Goal: Task Accomplishment & Management: Use online tool/utility

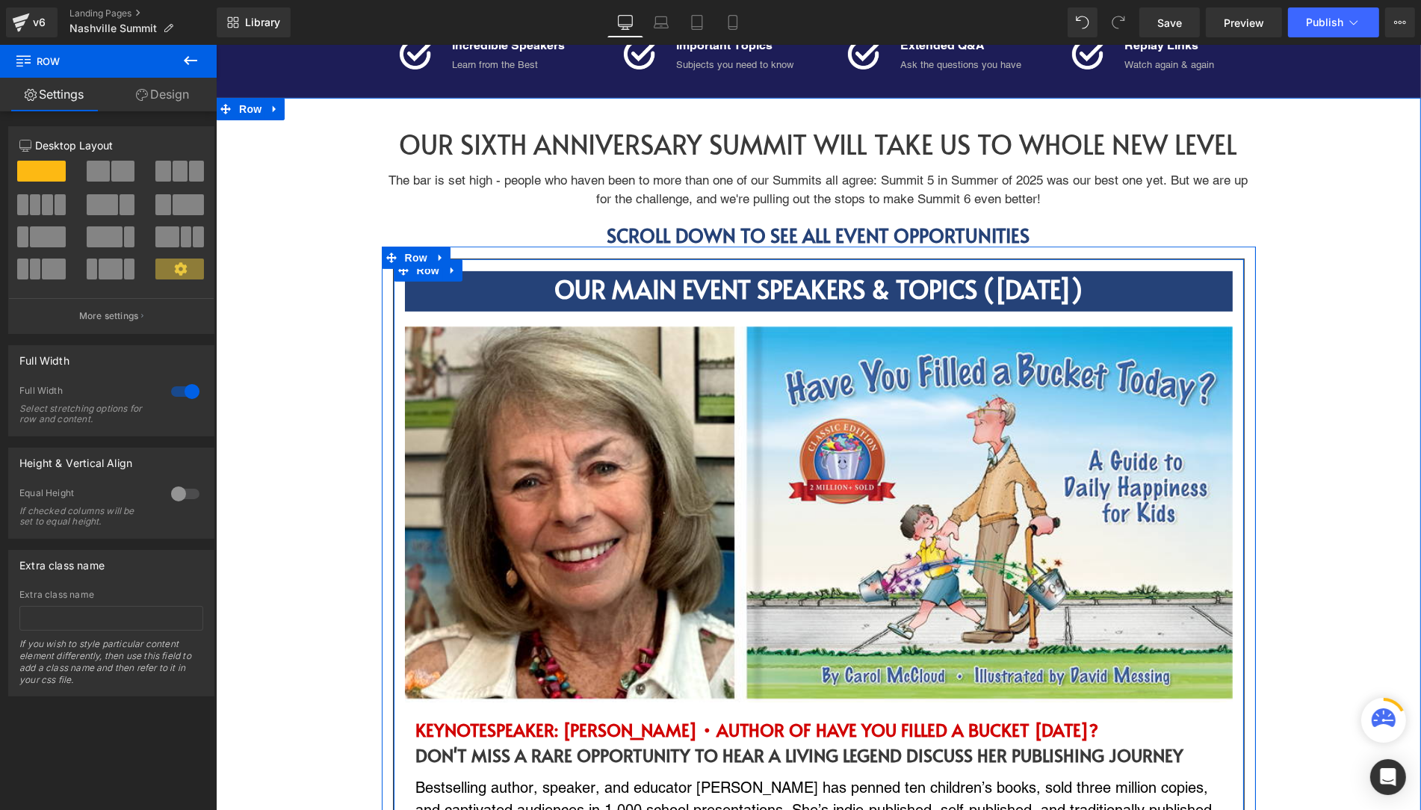
scroll to position [617, 0]
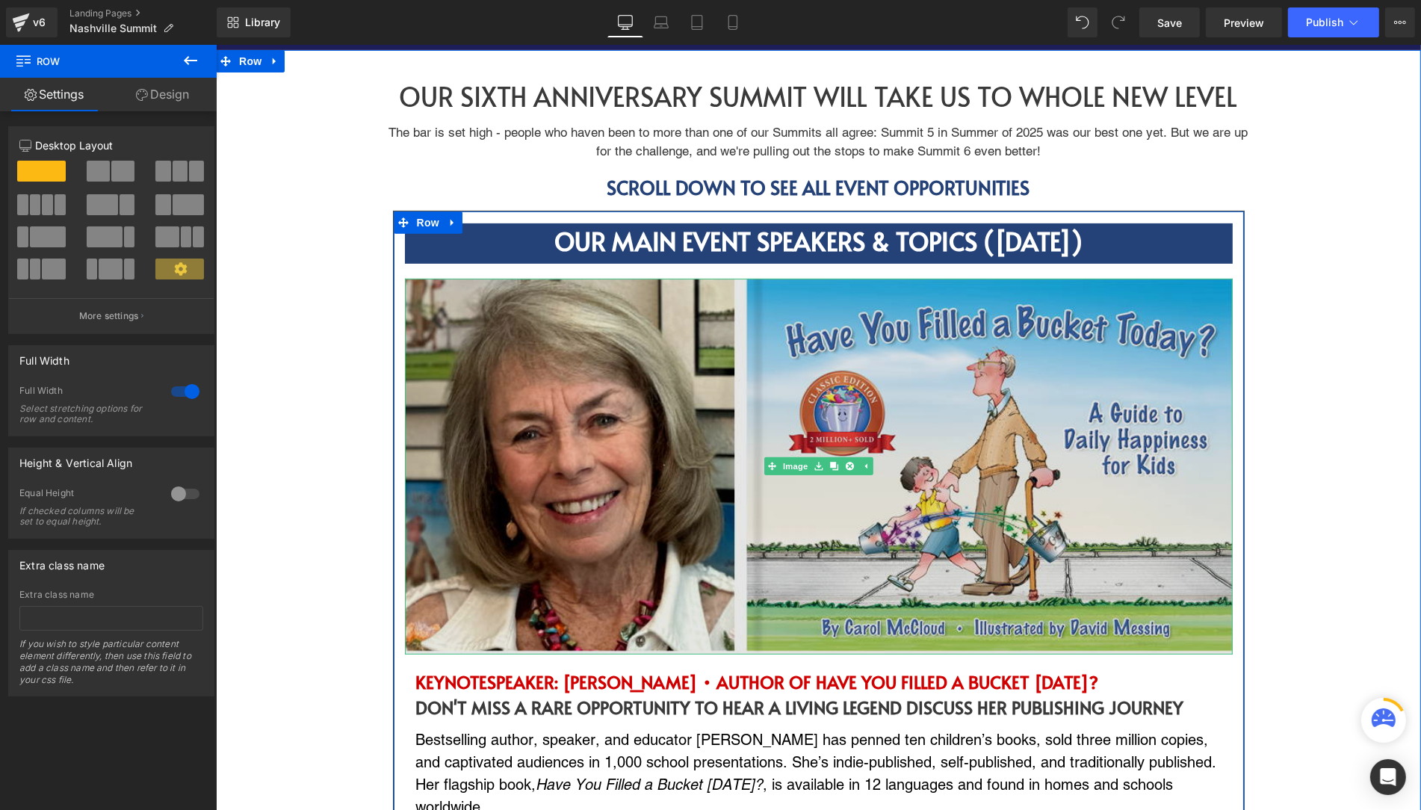
click at [563, 473] on img at bounding box center [818, 467] width 828 height 376
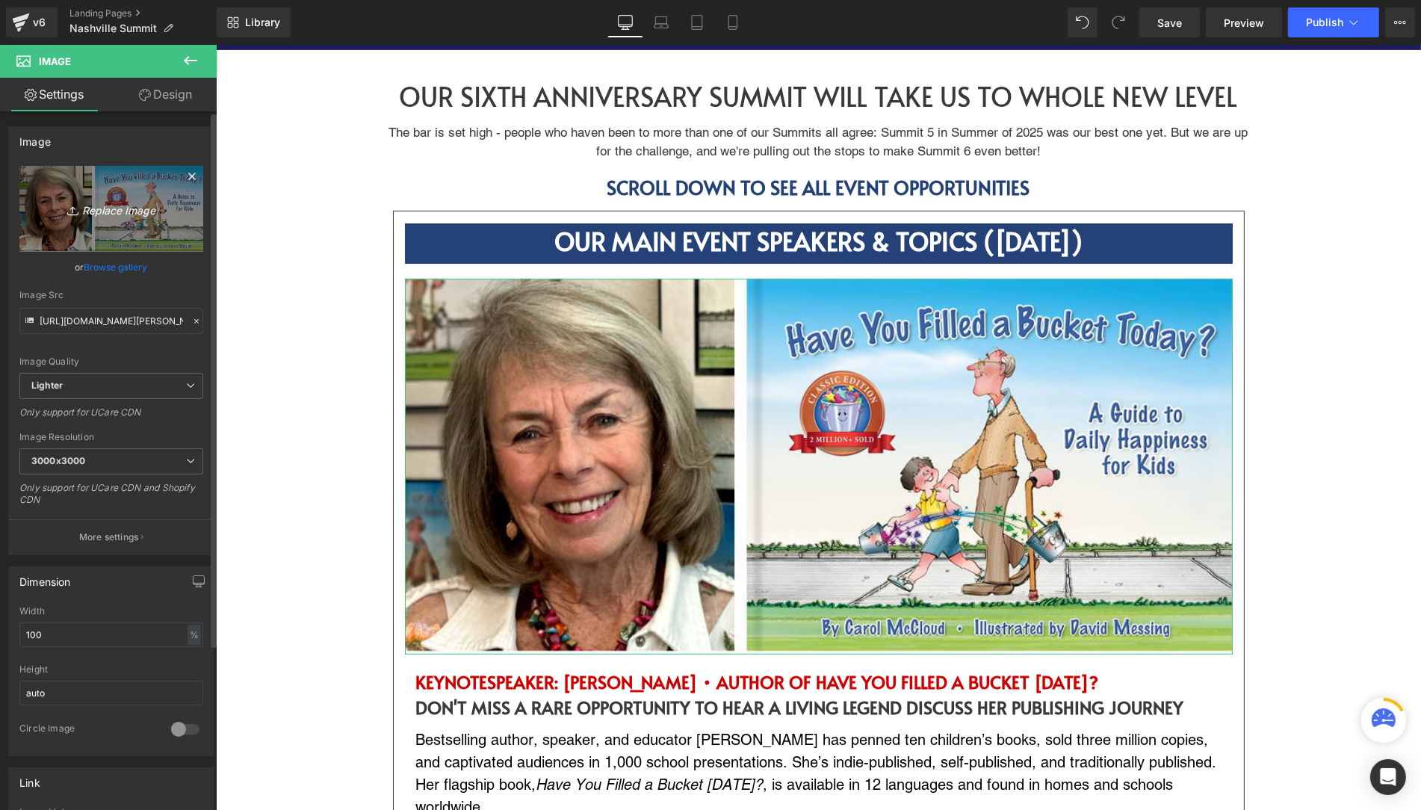
click at [107, 212] on icon "Replace Image" at bounding box center [112, 209] width 120 height 19
type input "C:\fakepath\KEYNOTE.jpg"
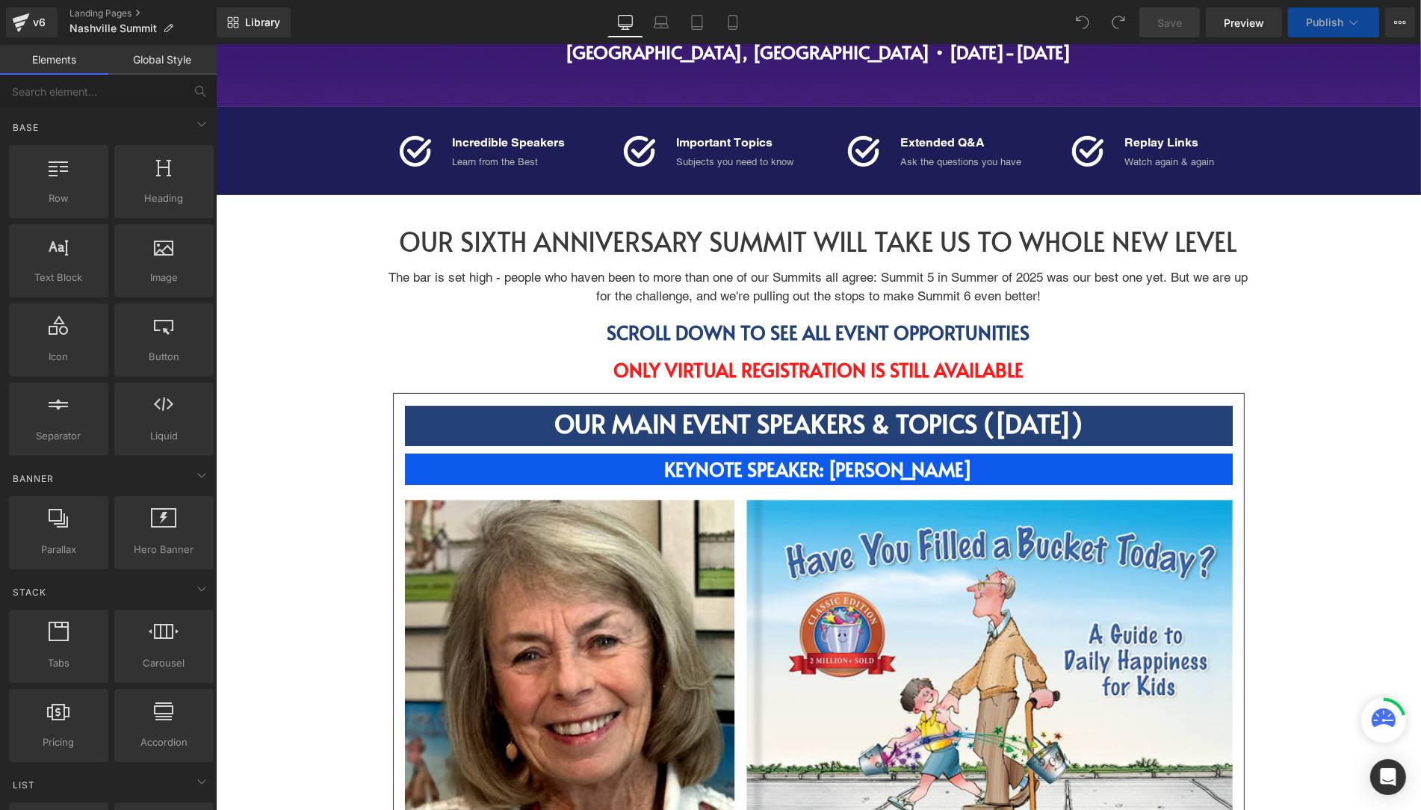
scroll to position [523, 0]
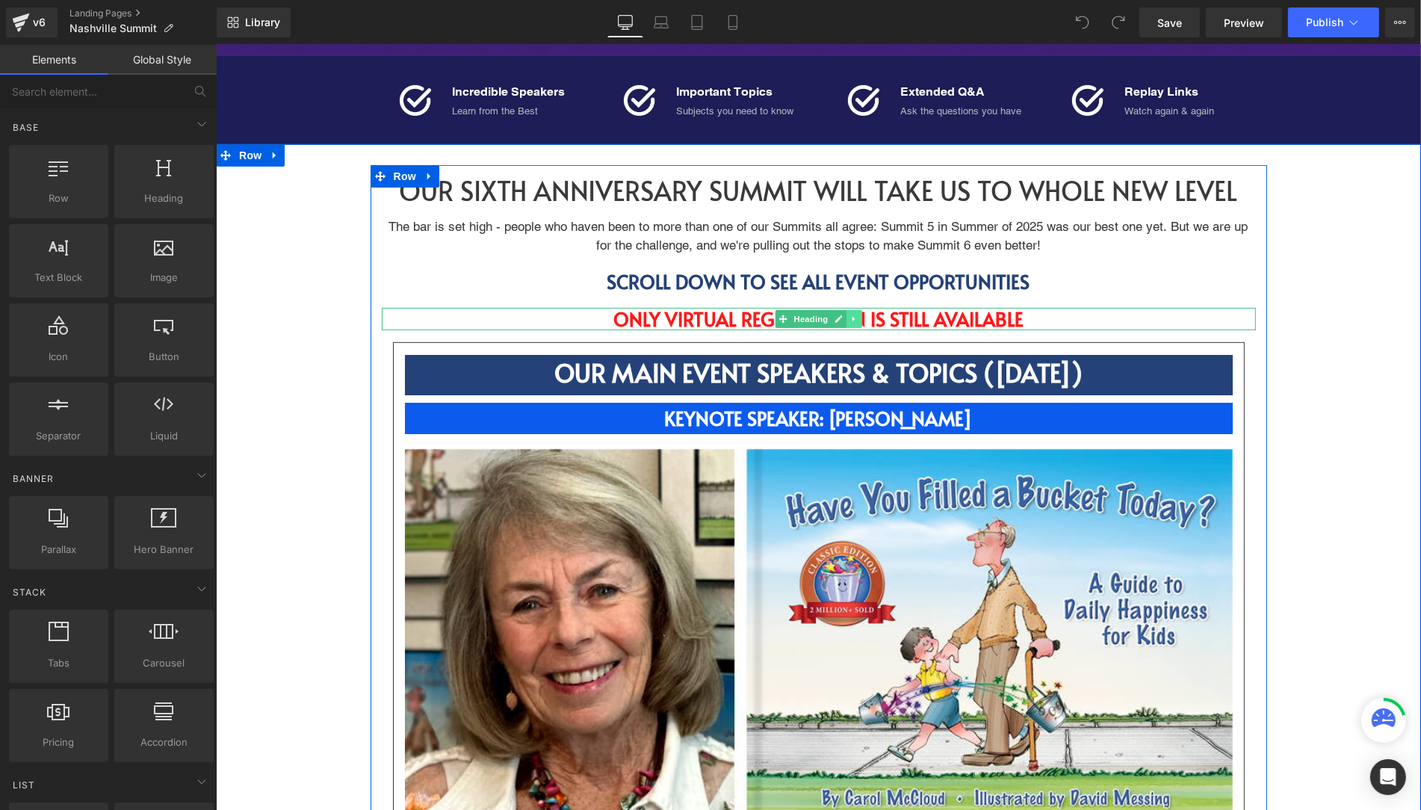
click at [855, 318] on icon at bounding box center [854, 319] width 8 height 9
click at [862, 316] on icon at bounding box center [861, 319] width 8 height 8
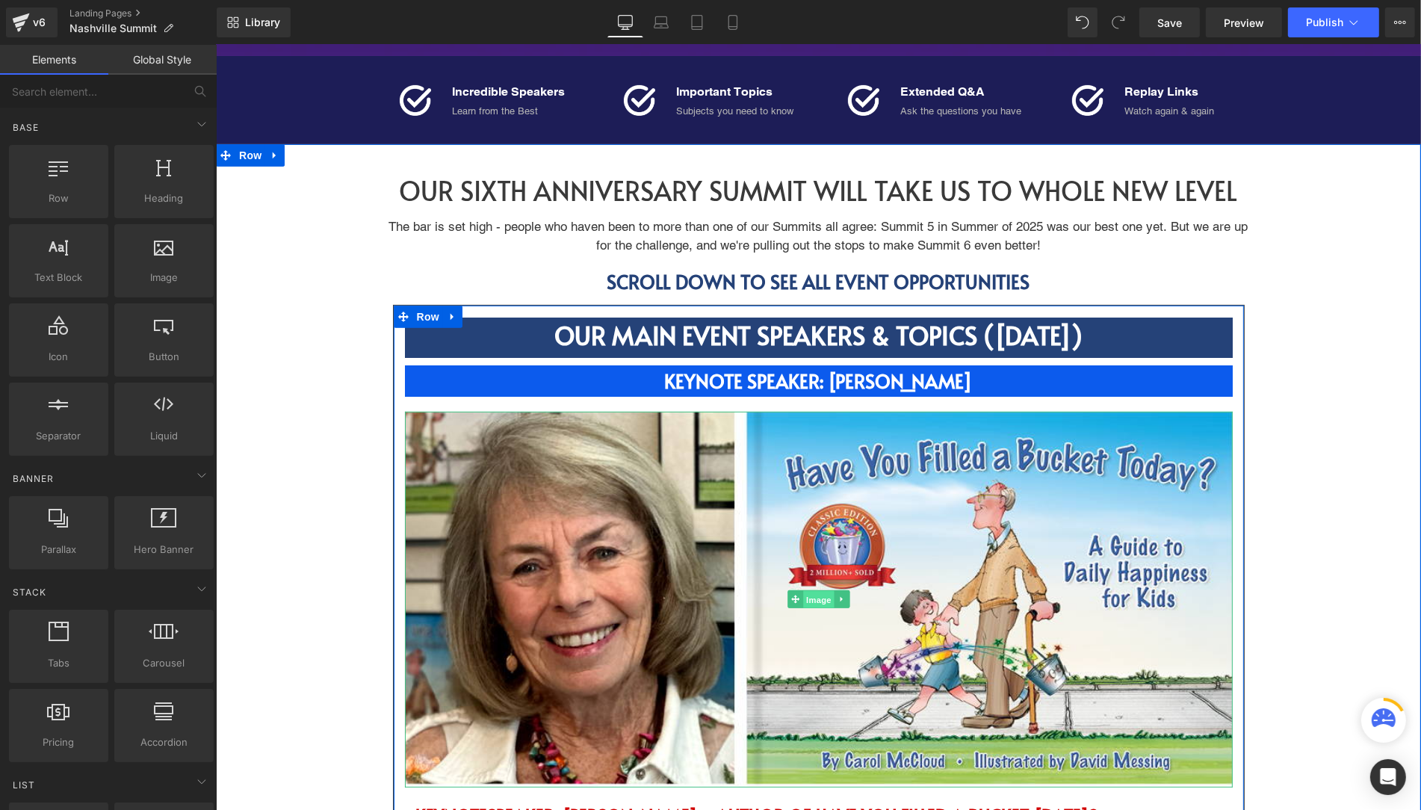
click at [817, 599] on span "Image" at bounding box center [818, 600] width 31 height 18
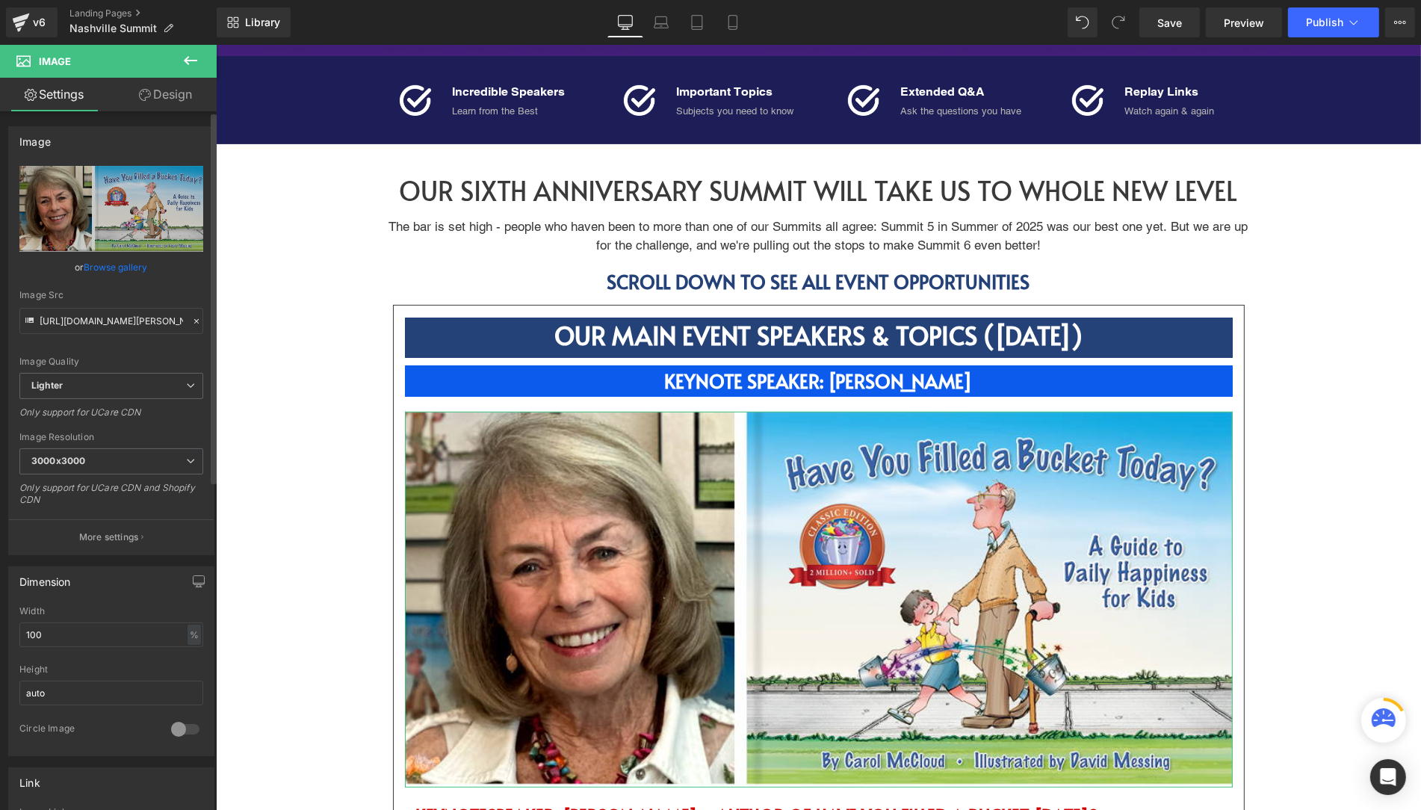
click at [103, 267] on link "Browse gallery" at bounding box center [116, 267] width 64 height 26
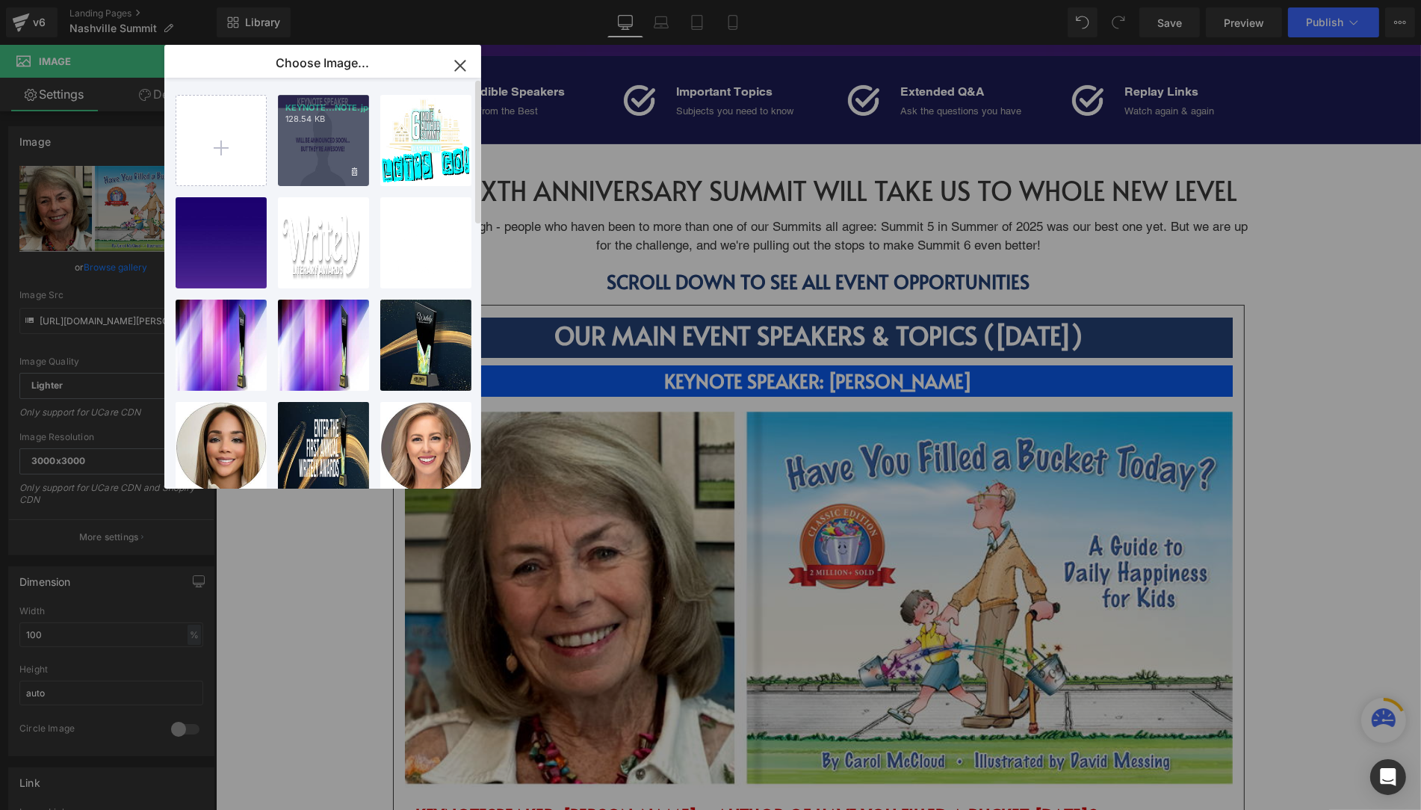
click at [330, 149] on div "KEYNOTE...NOTE.jpg 128.54 KB" at bounding box center [323, 140] width 91 height 91
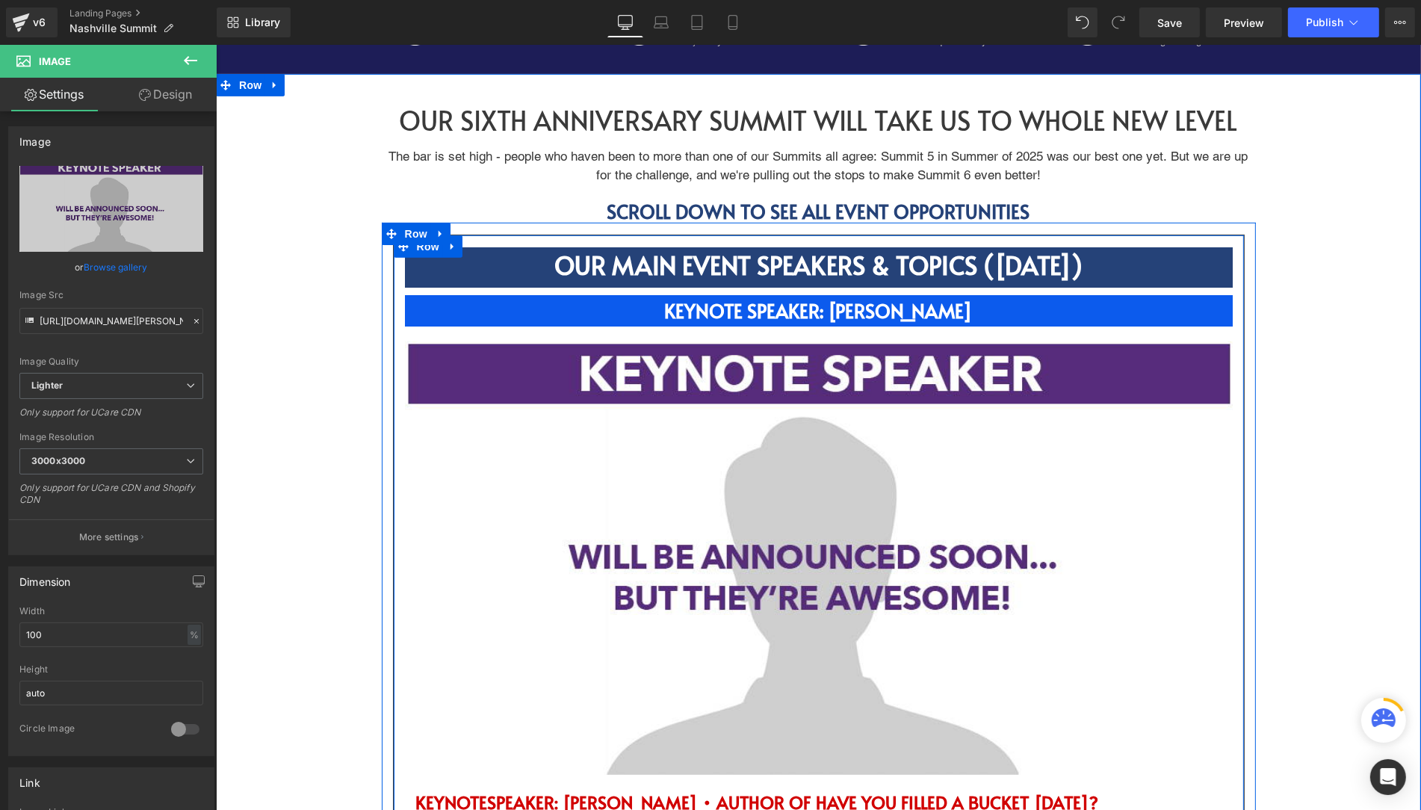
scroll to position [578, 0]
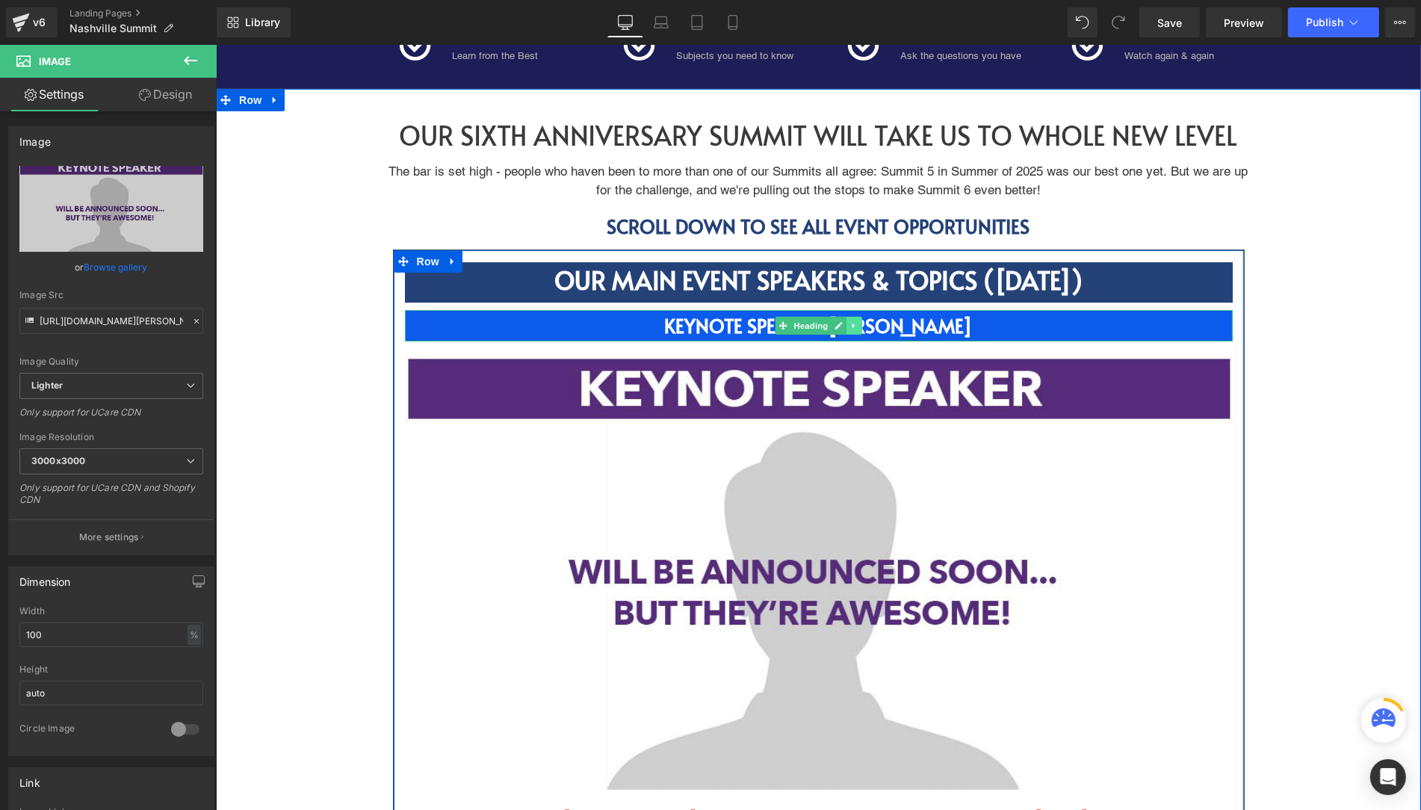
click at [856, 327] on icon at bounding box center [854, 325] width 8 height 9
click at [860, 327] on icon at bounding box center [861, 325] width 8 height 8
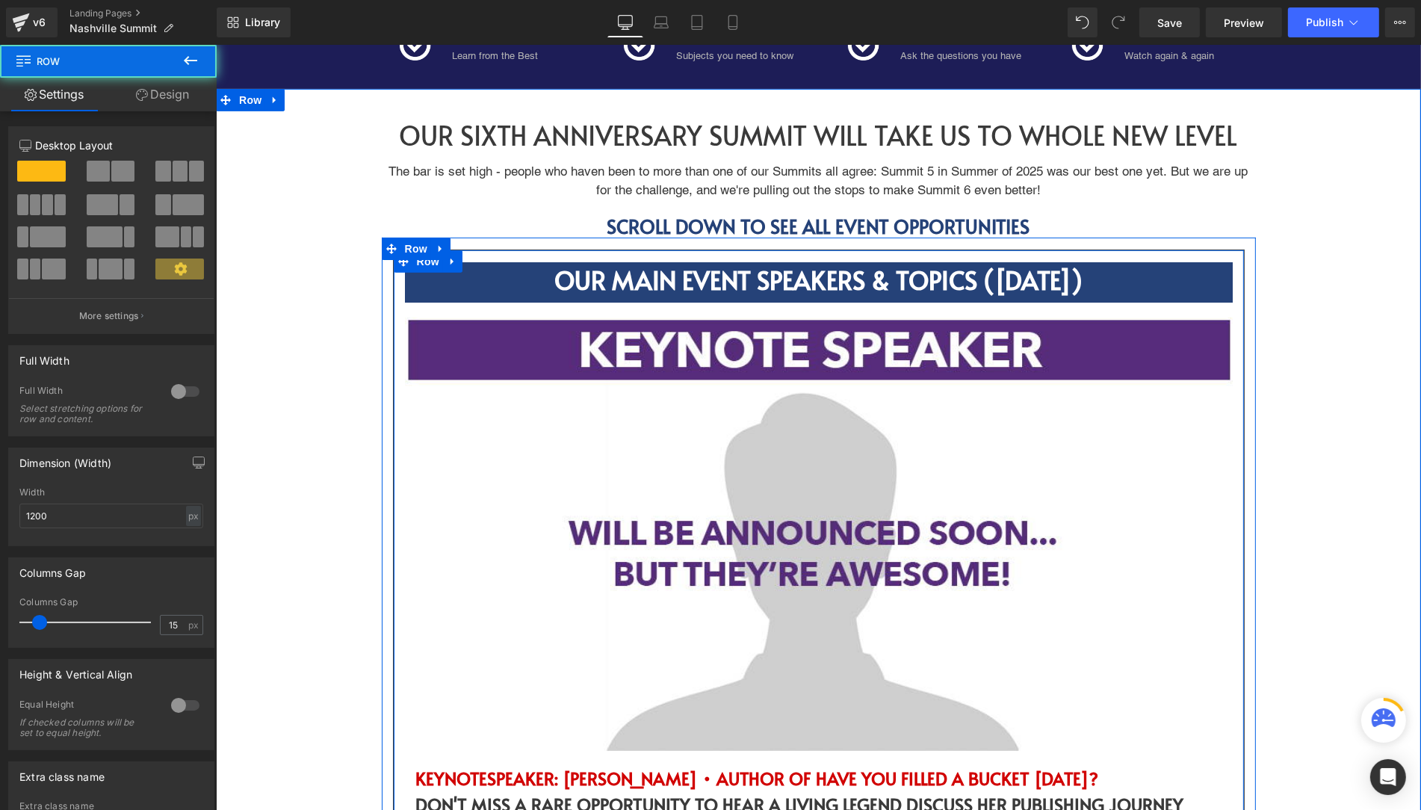
drag, startPoint x: 472, startPoint y: 310, endPoint x: 472, endPoint y: 301, distance: 9.0
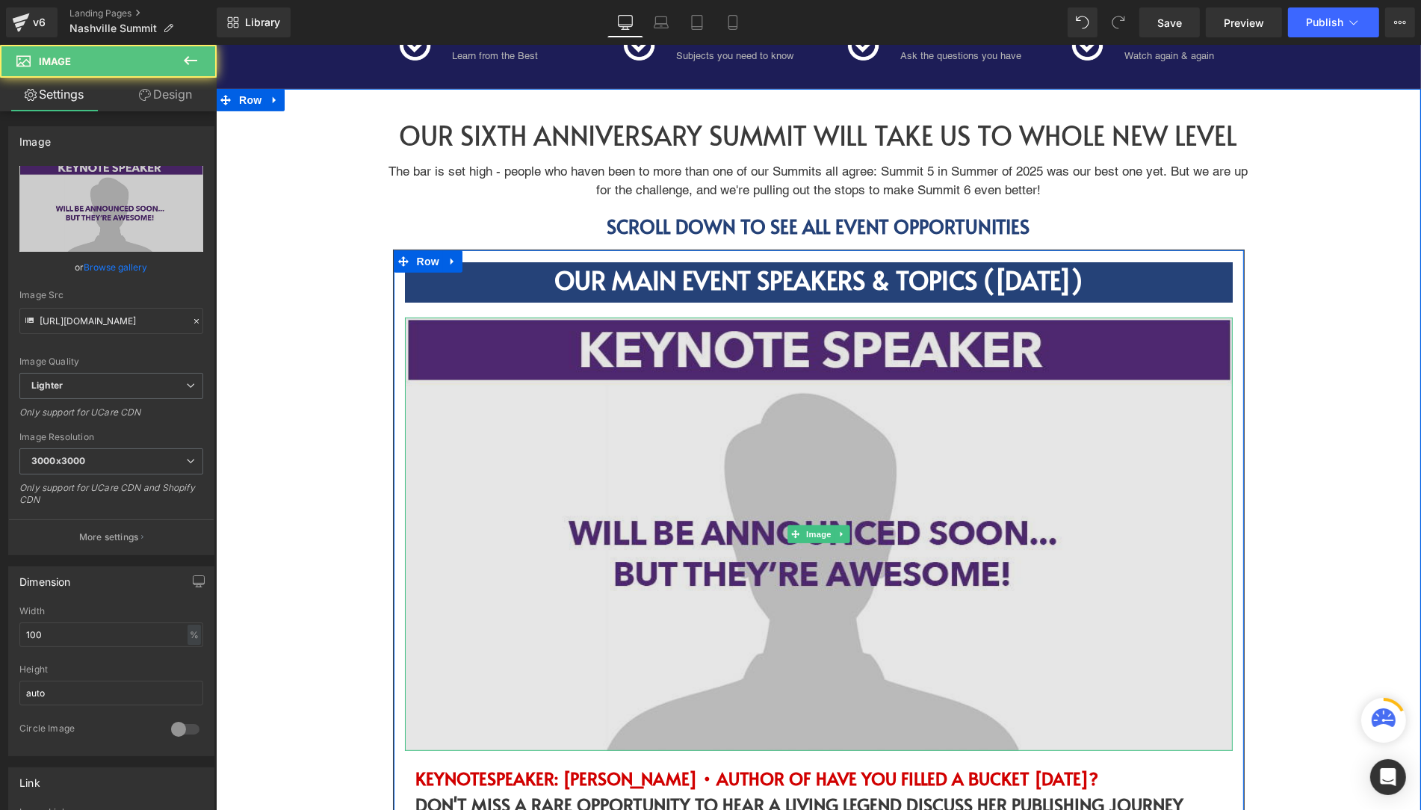
click at [478, 331] on img at bounding box center [818, 535] width 828 height 434
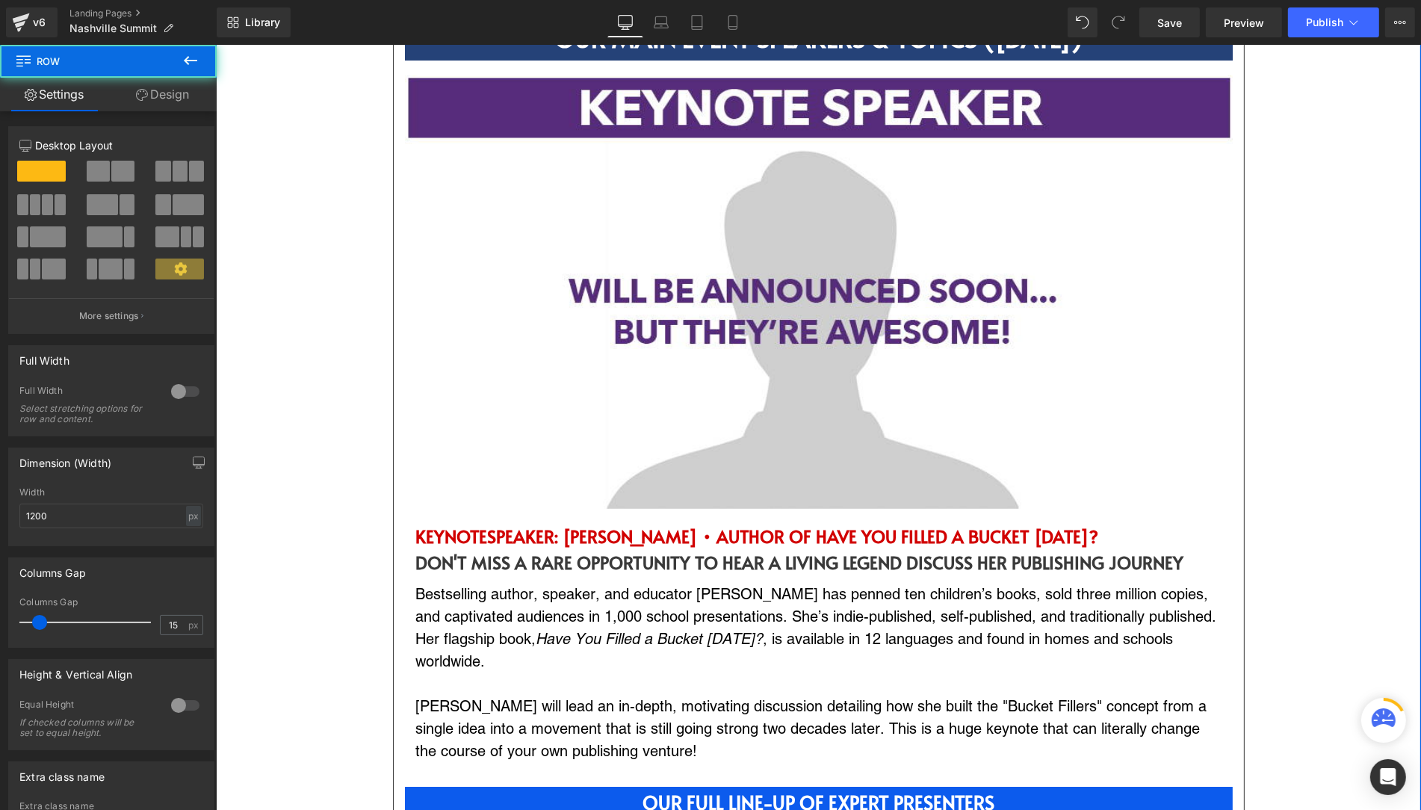
scroll to position [826, 0]
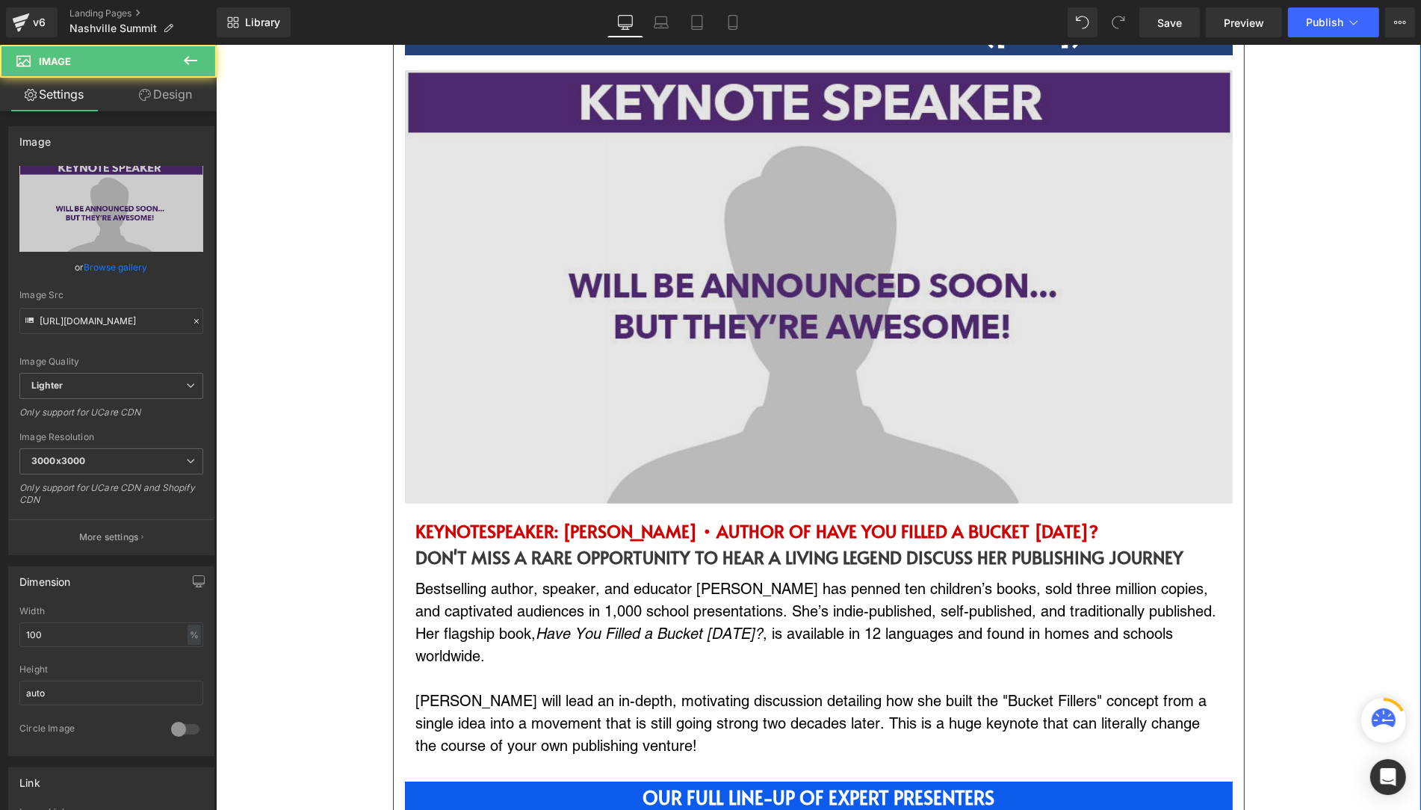
click at [514, 271] on img at bounding box center [818, 287] width 828 height 434
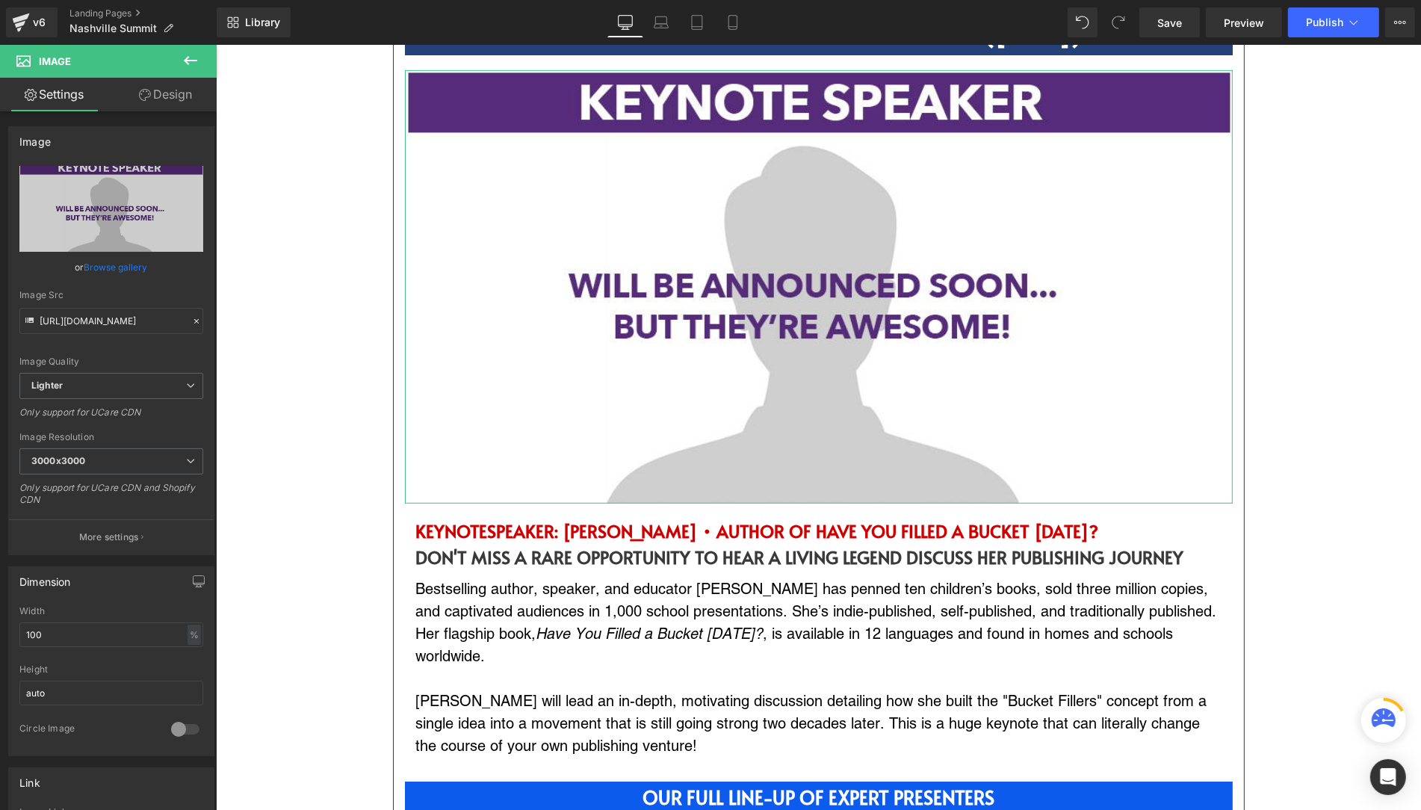
click at [159, 95] on link "Design" at bounding box center [165, 95] width 108 height 34
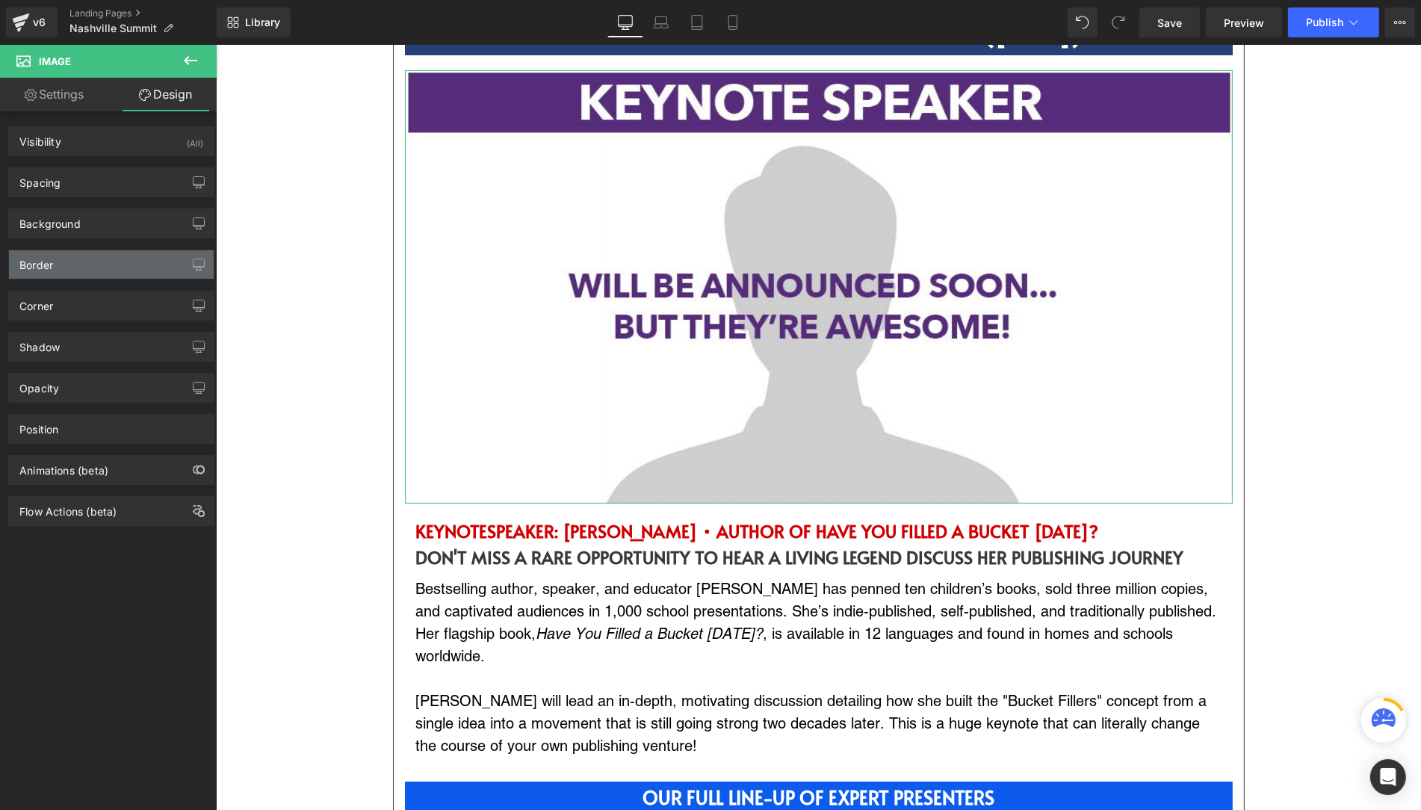
click at [90, 265] on div "Border" at bounding box center [111, 264] width 205 height 28
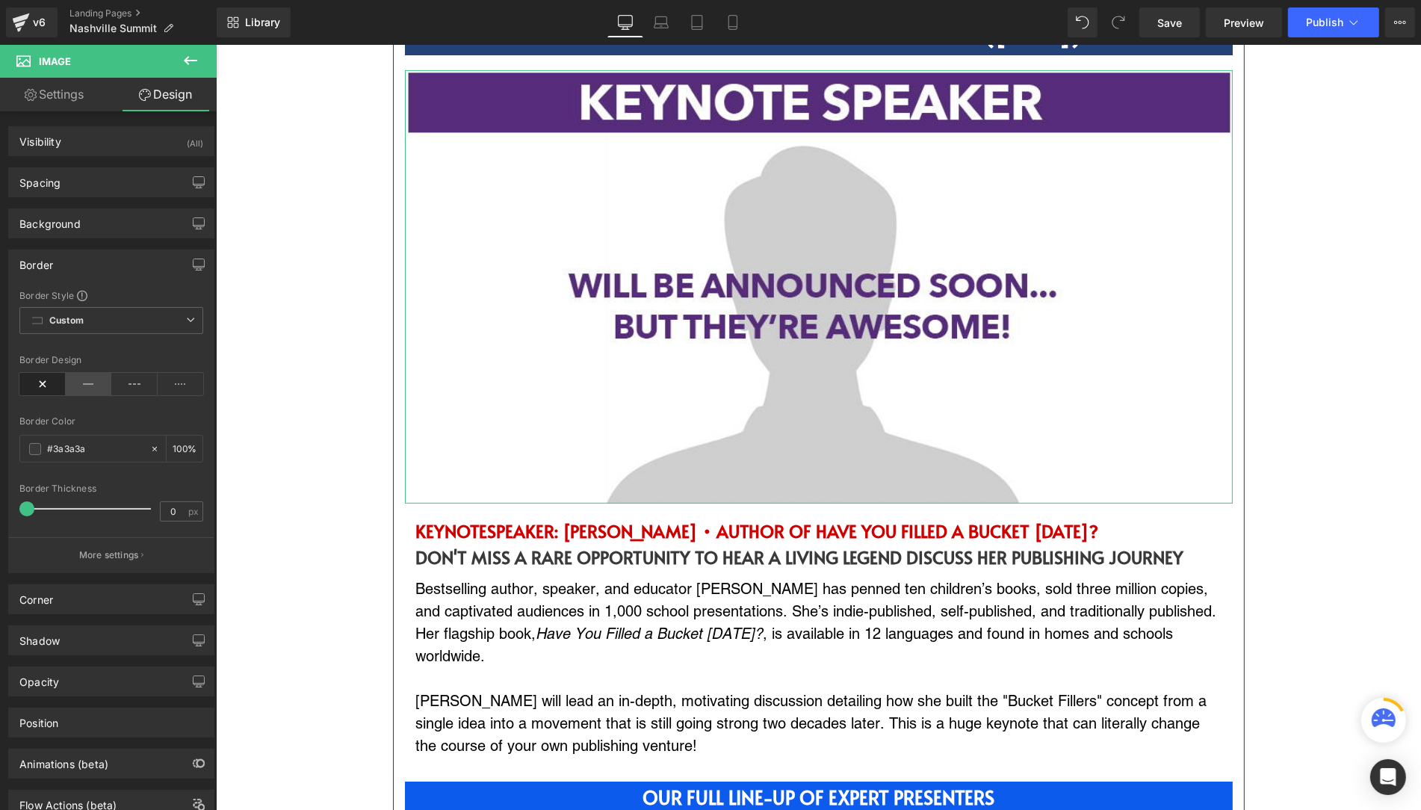
click at [75, 377] on icon at bounding box center [89, 384] width 46 height 22
click at [36, 443] on span at bounding box center [35, 449] width 12 height 12
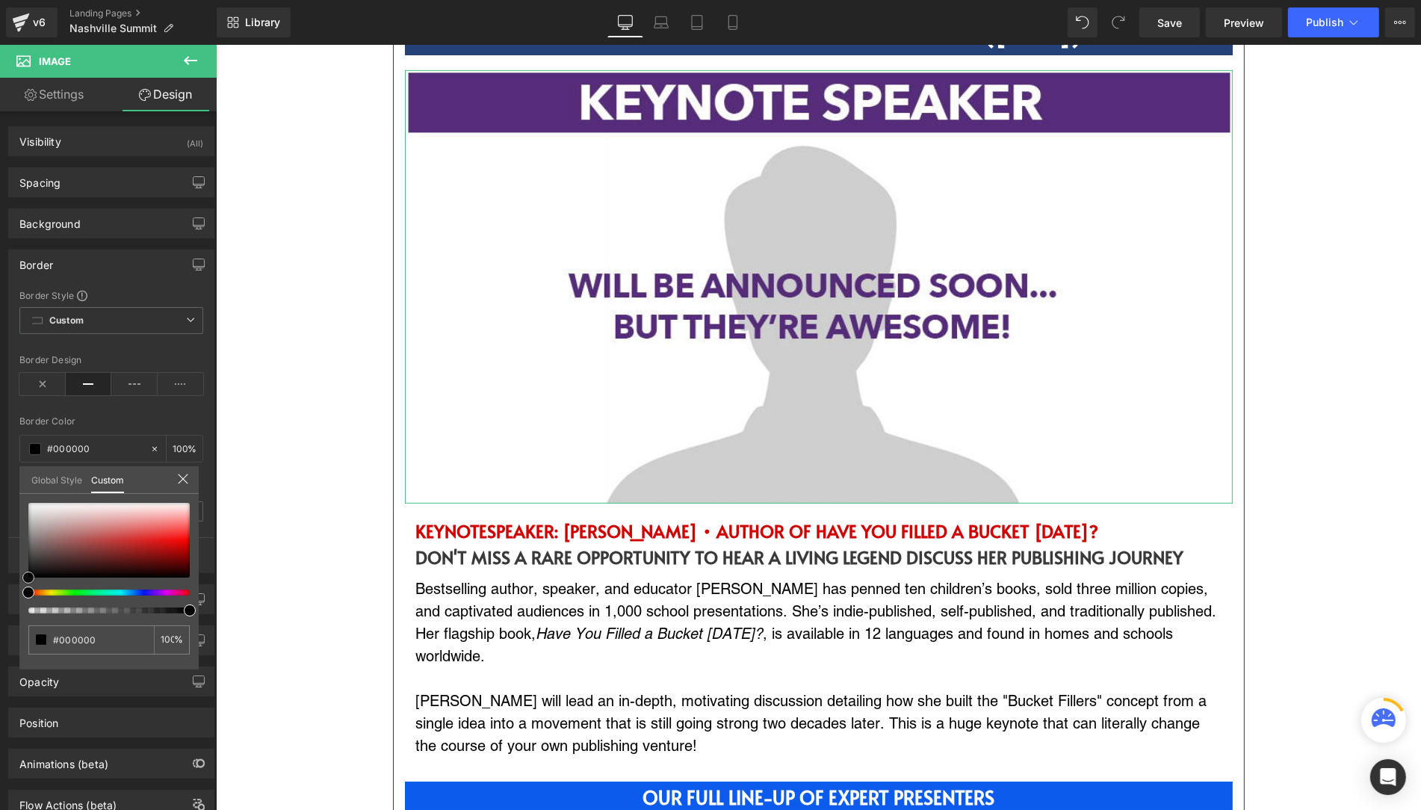
drag, startPoint x: 52, startPoint y: 540, endPoint x: 25, endPoint y: 585, distance: 52.7
click at [25, 585] on div "#3a3a3a 100 %" at bounding box center [108, 586] width 179 height 167
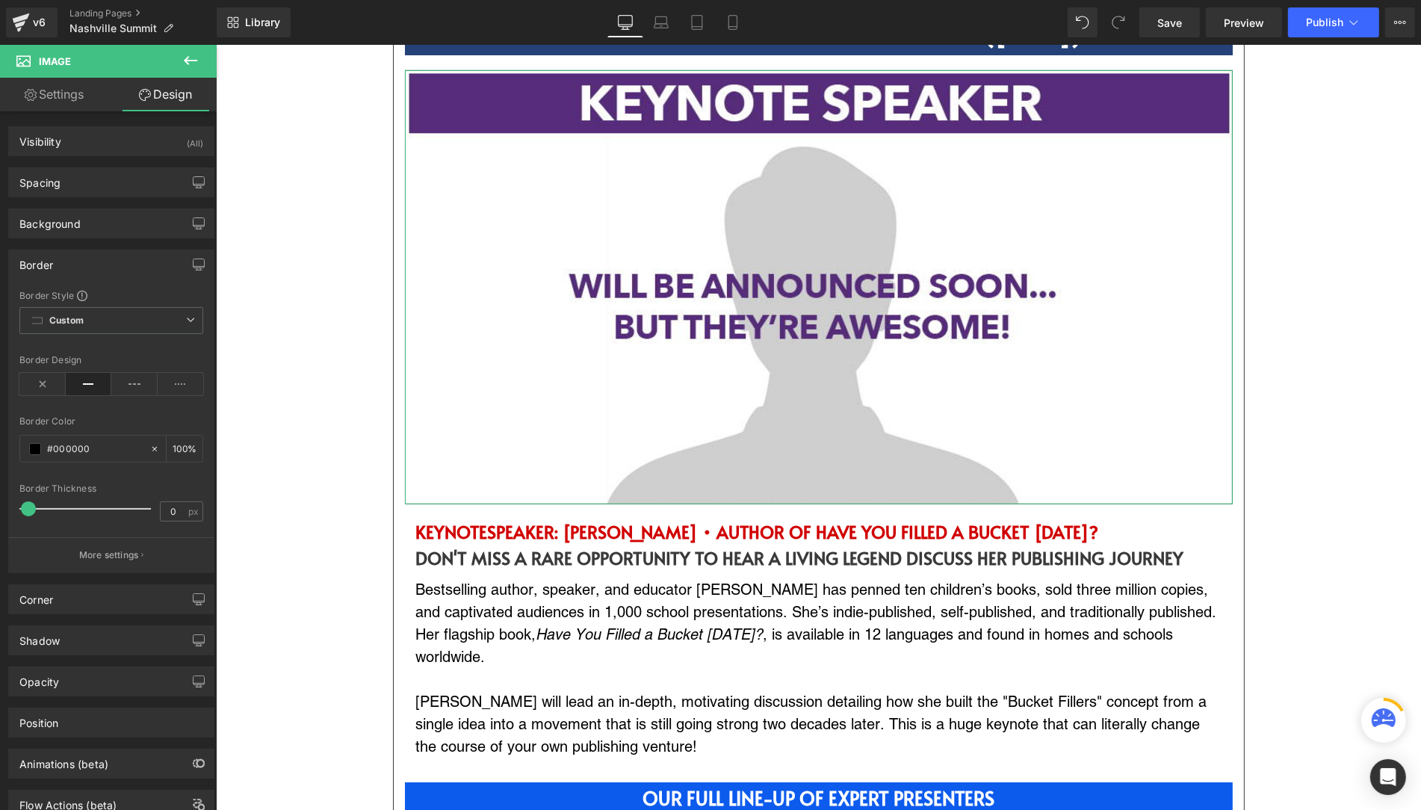
click at [25, 504] on span at bounding box center [28, 508] width 15 height 15
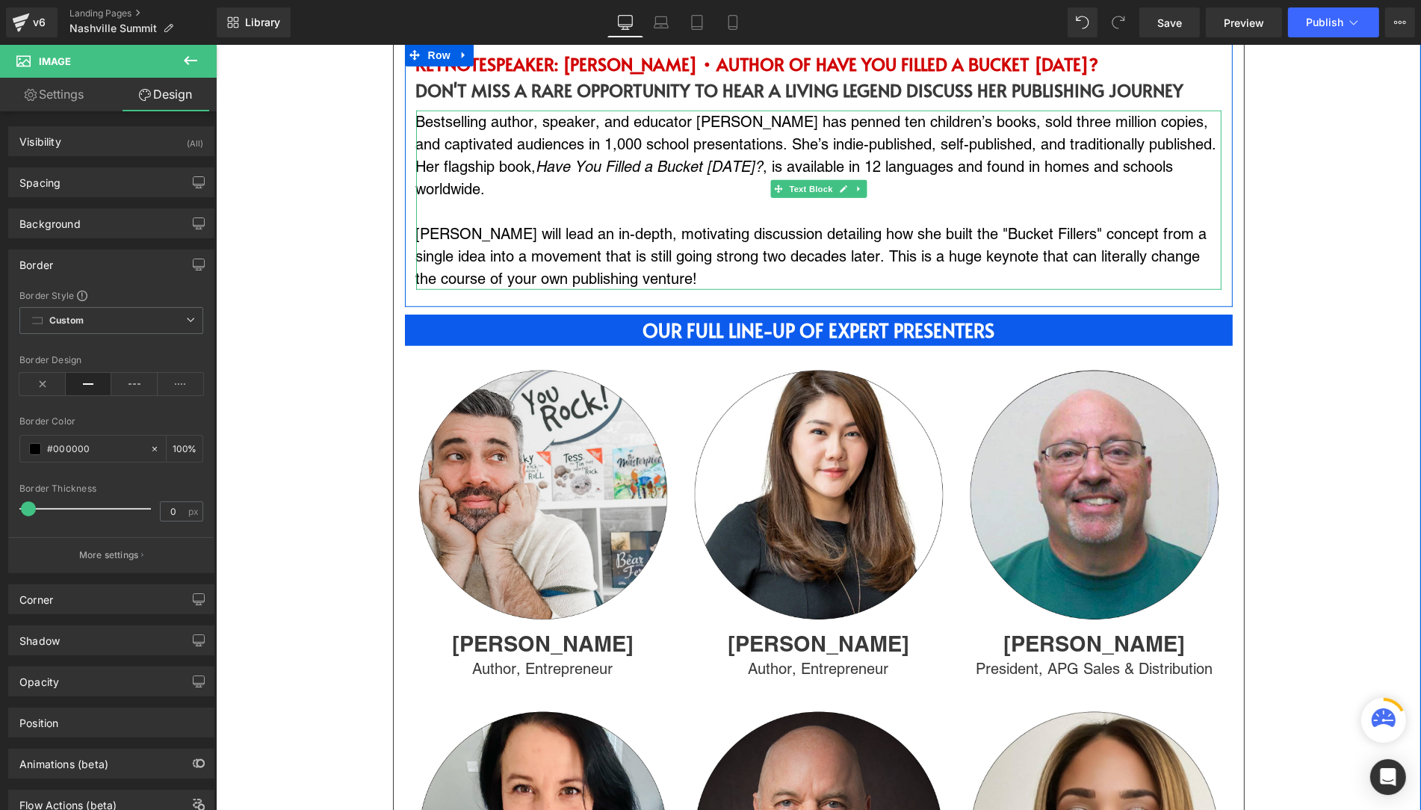
scroll to position [1311, 0]
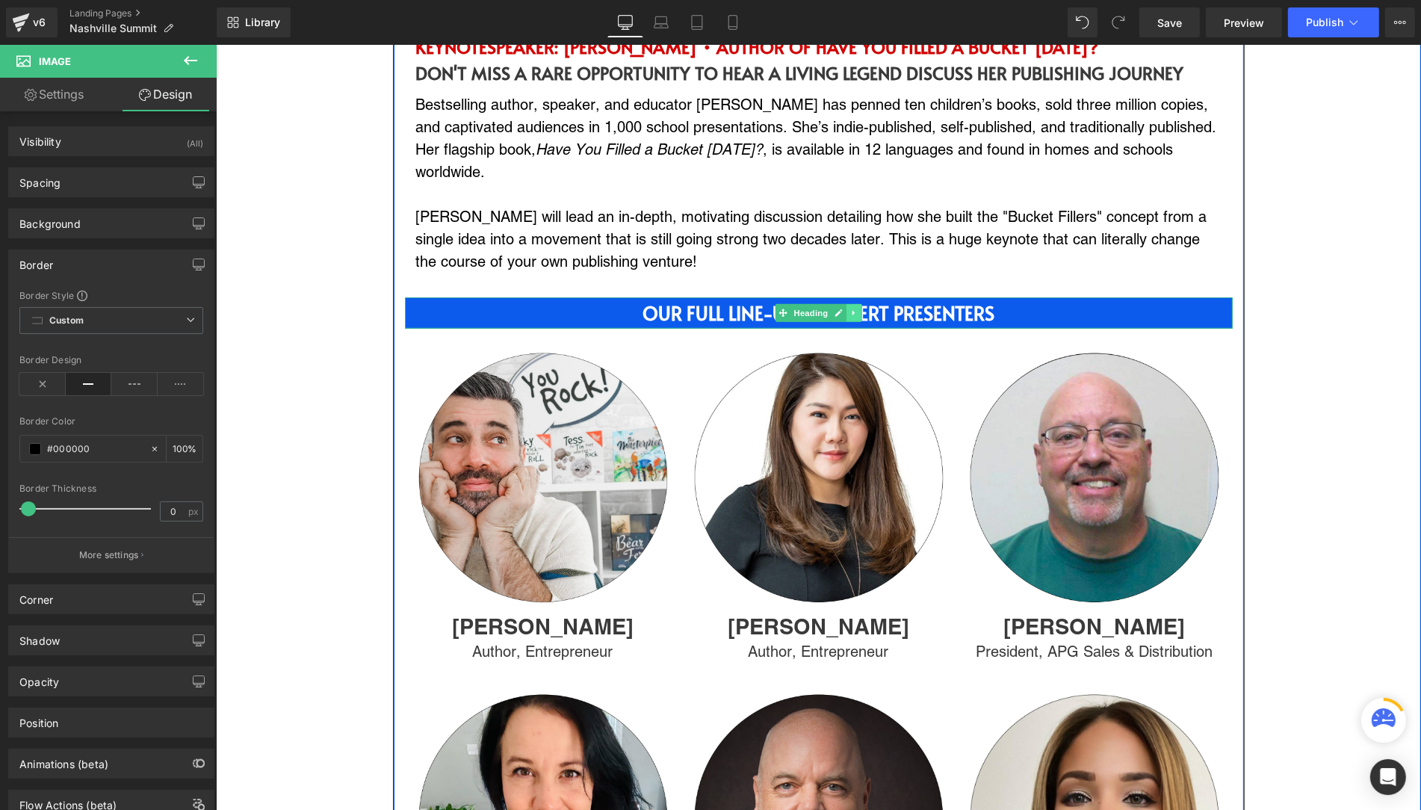
click at [851, 309] on icon at bounding box center [854, 313] width 8 height 9
click at [863, 309] on icon at bounding box center [861, 313] width 8 height 8
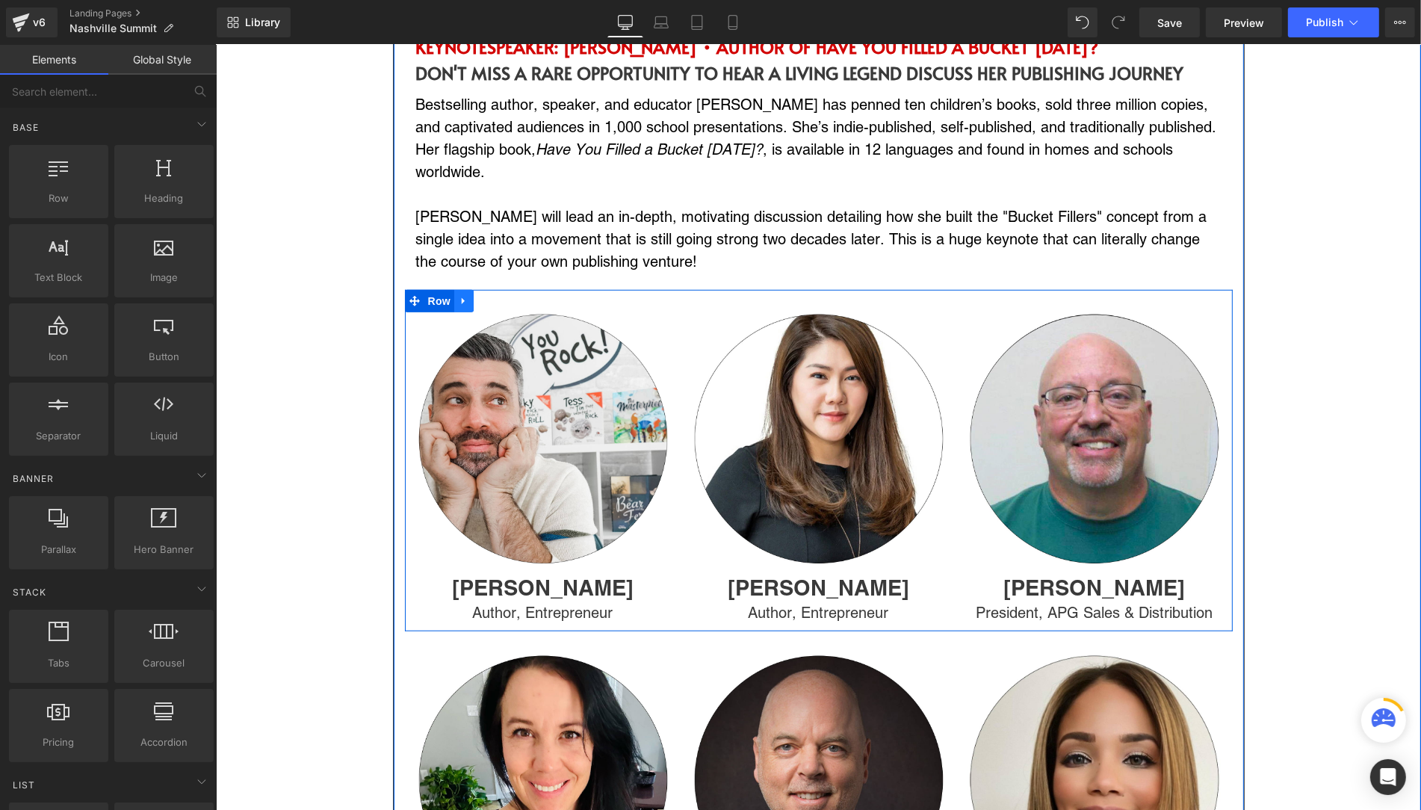
click at [461, 298] on icon at bounding box center [462, 301] width 3 height 7
click at [505, 296] on icon at bounding box center [502, 301] width 10 height 10
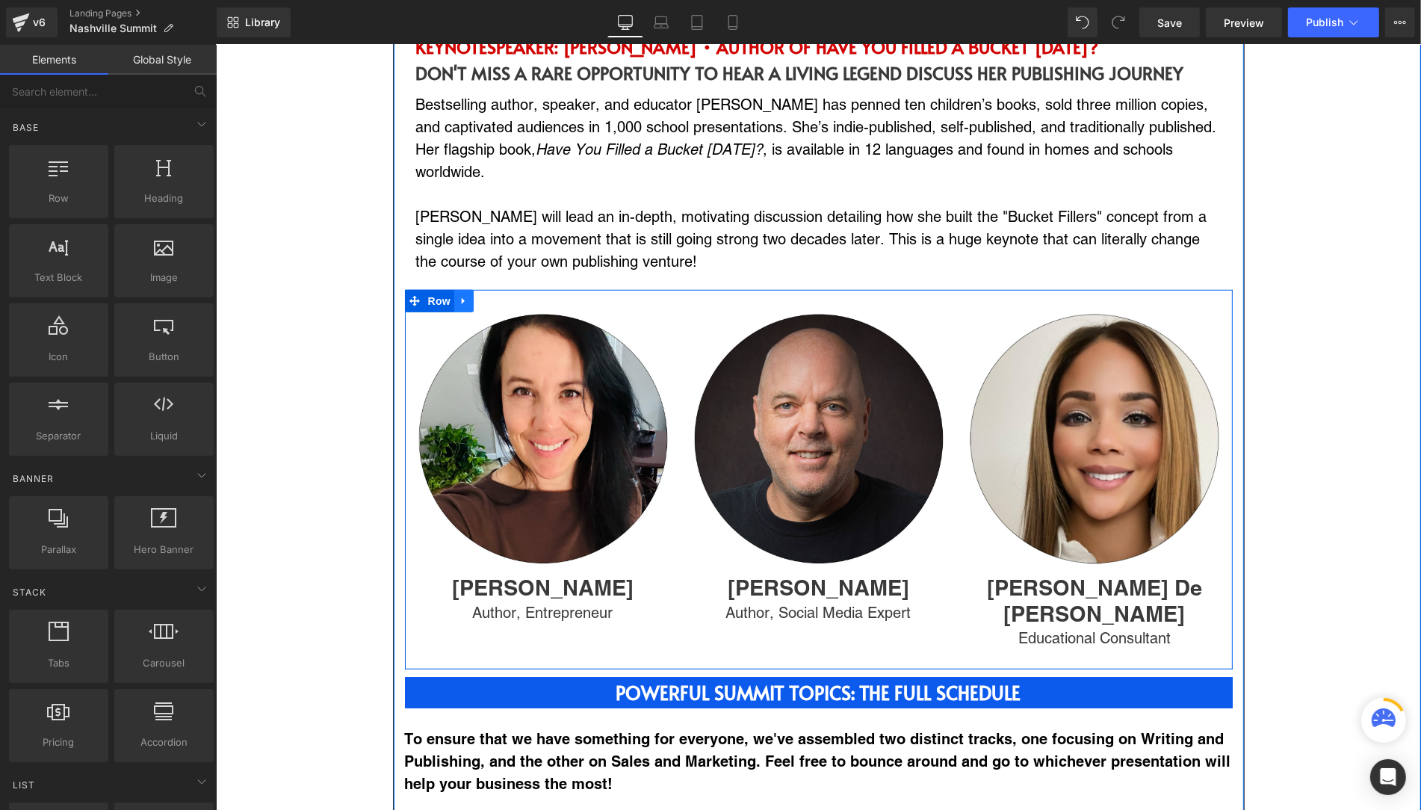
click at [466, 296] on icon at bounding box center [463, 301] width 10 height 11
click at [501, 296] on icon at bounding box center [502, 301] width 10 height 11
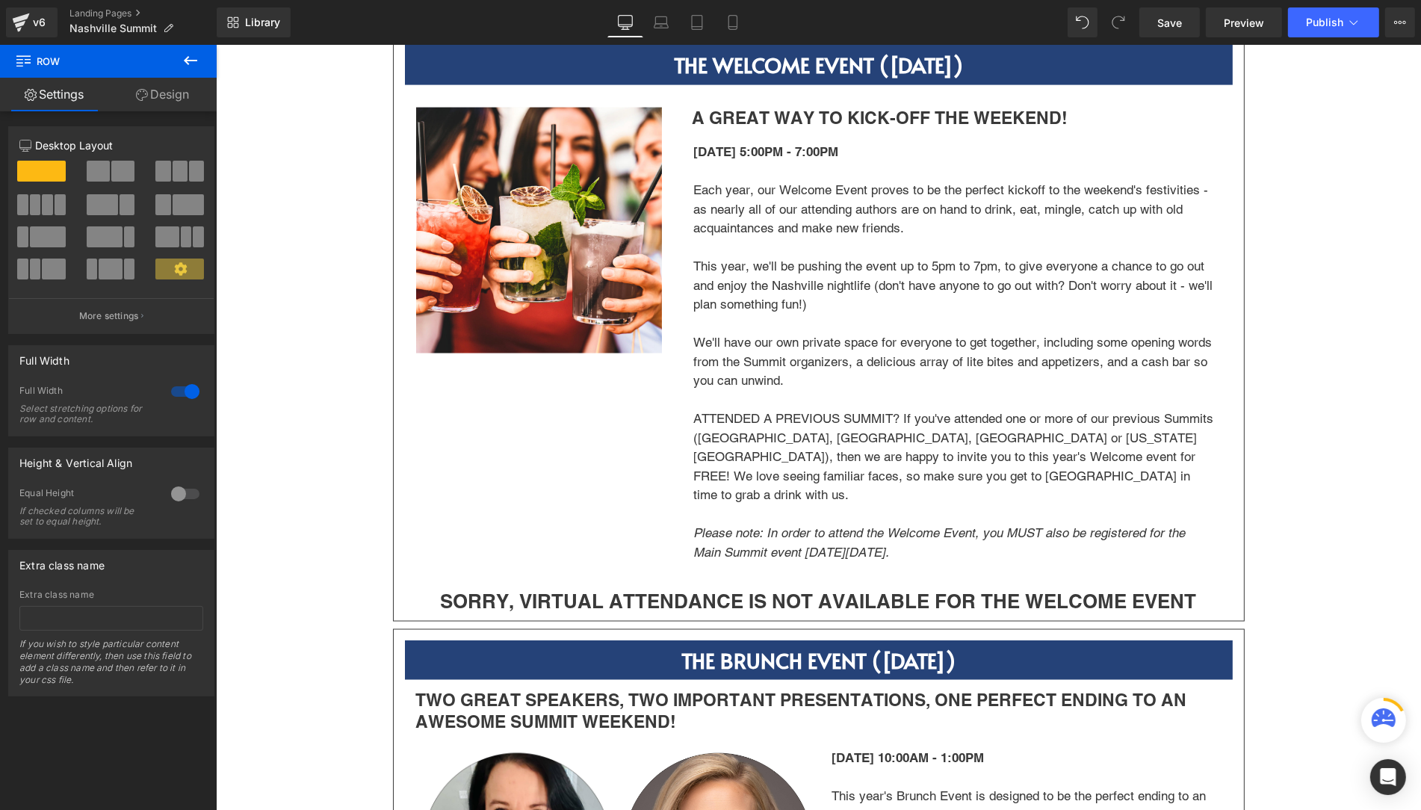
scroll to position [2568, 0]
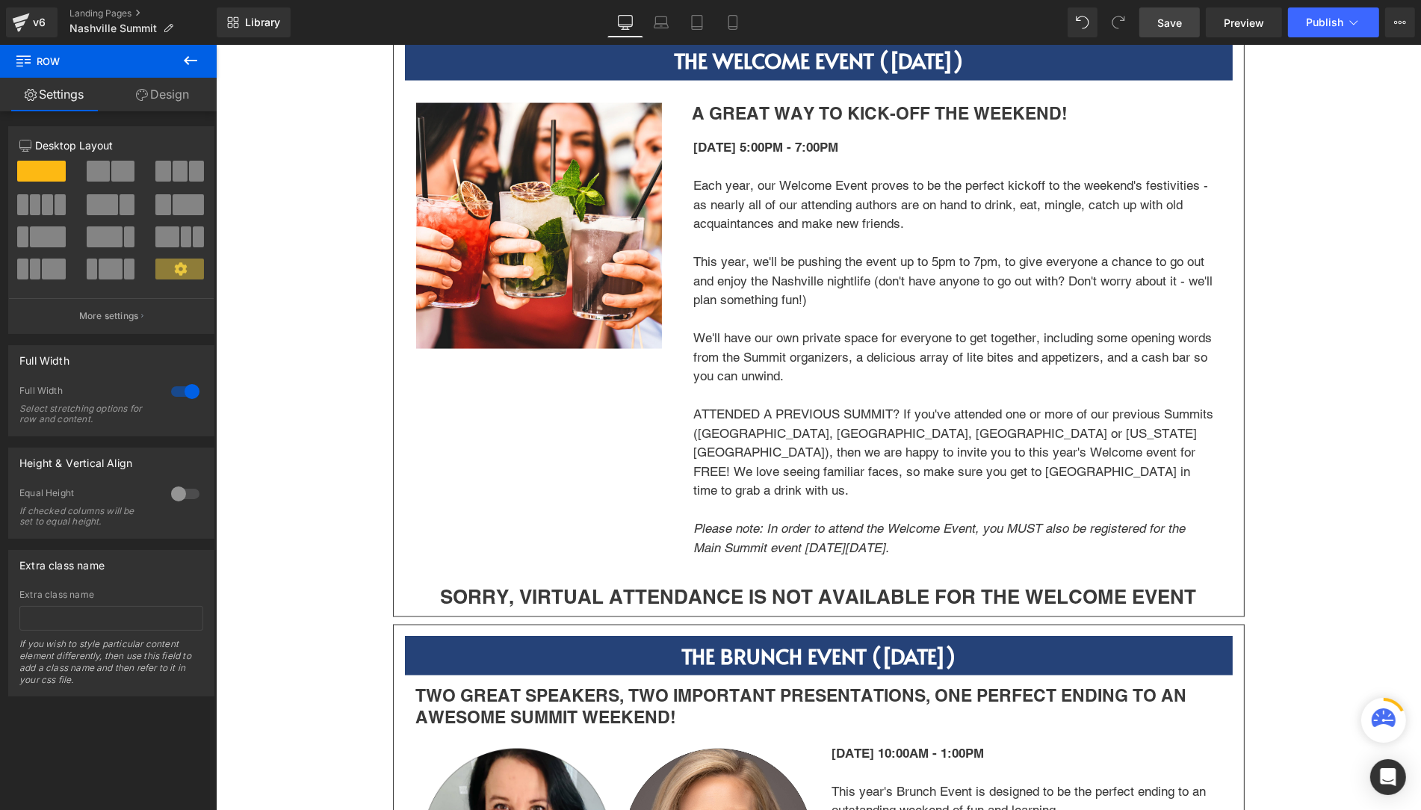
click at [1167, 22] on span "Save" at bounding box center [1170, 23] width 25 height 16
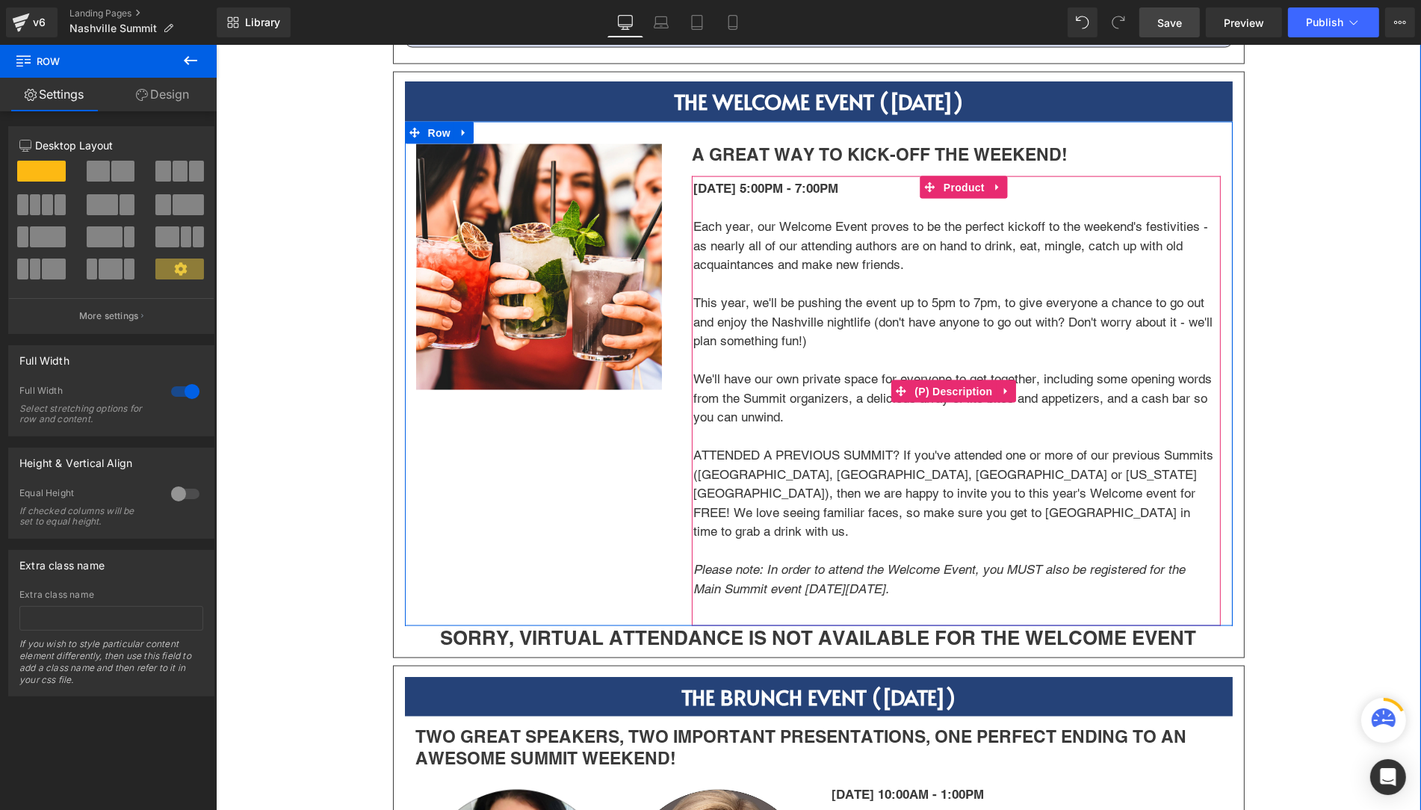
scroll to position [2519, 0]
